Goal: Task Accomplishment & Management: Manage account settings

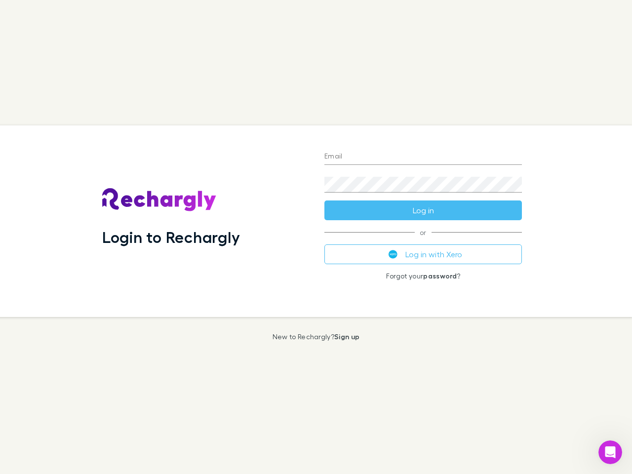
click at [316, 237] on div "Login to Rechargly" at bounding box center [205, 221] width 222 height 192
click at [423, 157] on input "Email" at bounding box center [422, 157] width 197 height 16
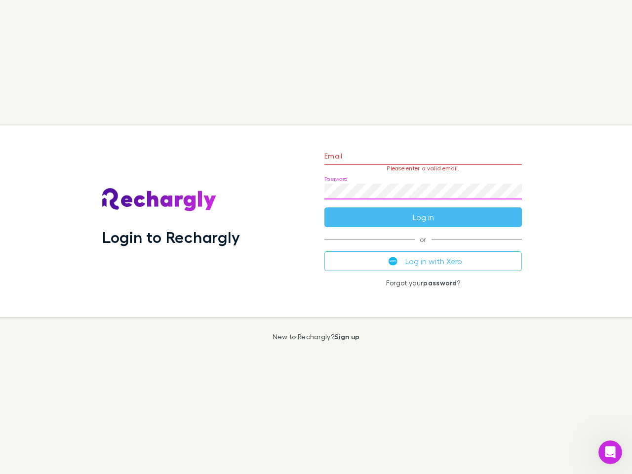
click at [423, 210] on form "Email Please enter a valid email. Password Log in" at bounding box center [422, 184] width 197 height 86
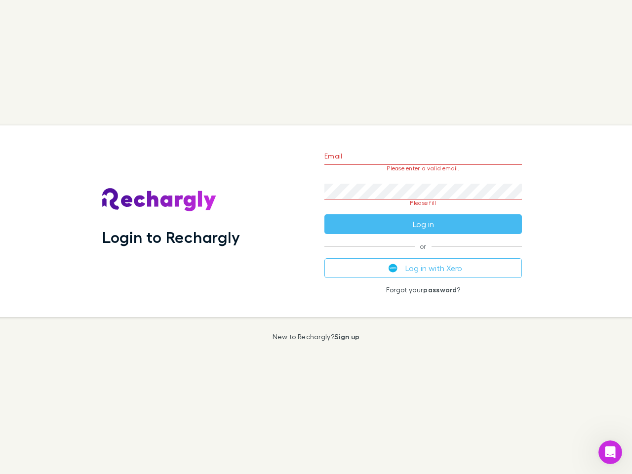
click at [423, 254] on div "Email Please enter a valid email. Password Please fill Log in or Log in with Xe…" at bounding box center [422, 221] width 213 height 192
click at [610, 452] on icon "Open Intercom Messenger" at bounding box center [610, 452] width 16 height 16
